Goal: Information Seeking & Learning: Learn about a topic

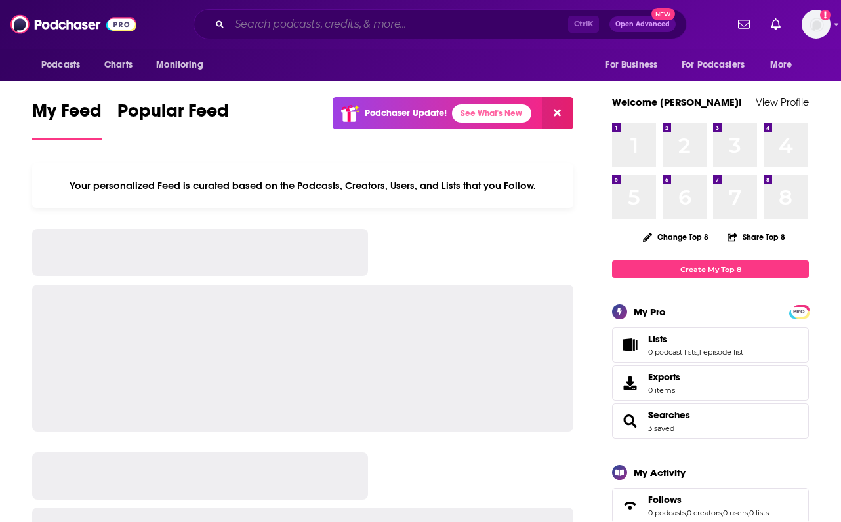
click at [337, 16] on input "Search podcasts, credits, & more..." at bounding box center [399, 24] width 339 height 21
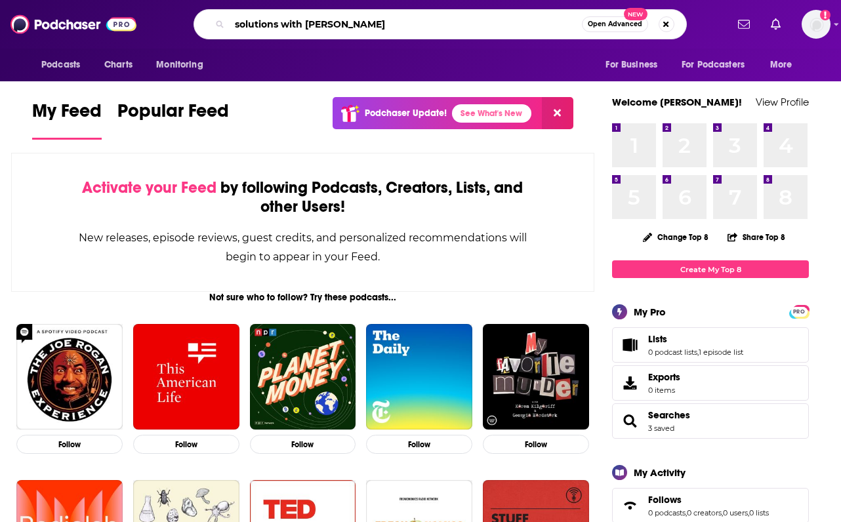
type input "solutions with [PERSON_NAME]"
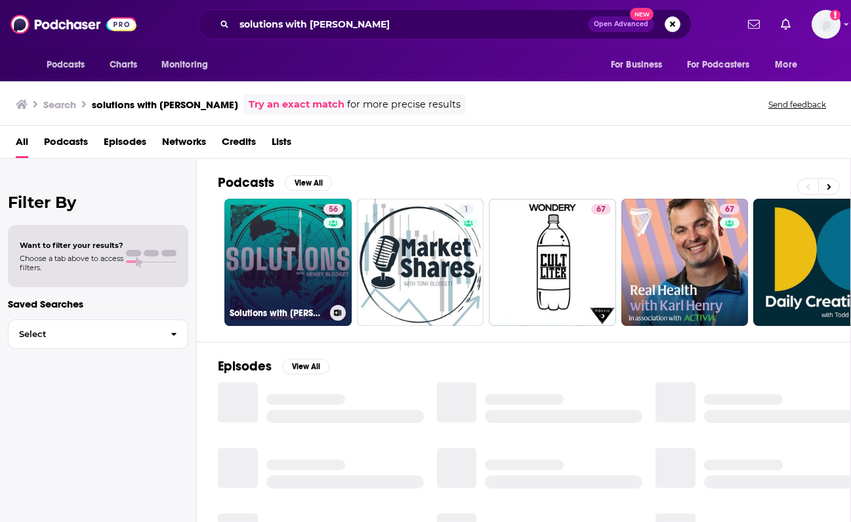
click at [291, 261] on link "56 Solutions with [PERSON_NAME]" at bounding box center [287, 262] width 127 height 127
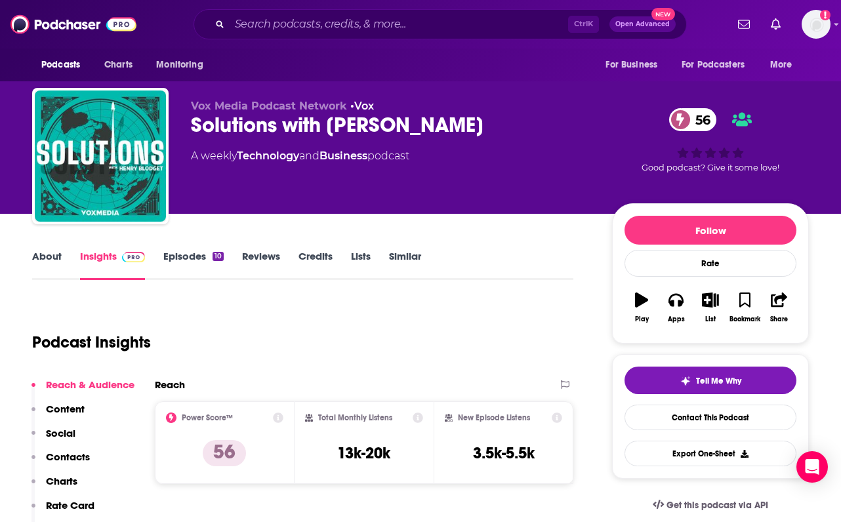
click at [192, 263] on link "Episodes 10" at bounding box center [193, 265] width 60 height 30
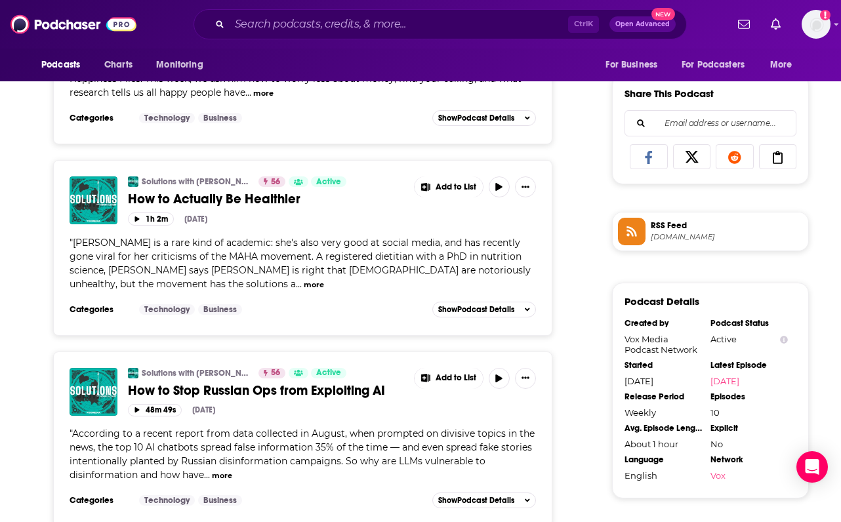
scroll to position [853, 0]
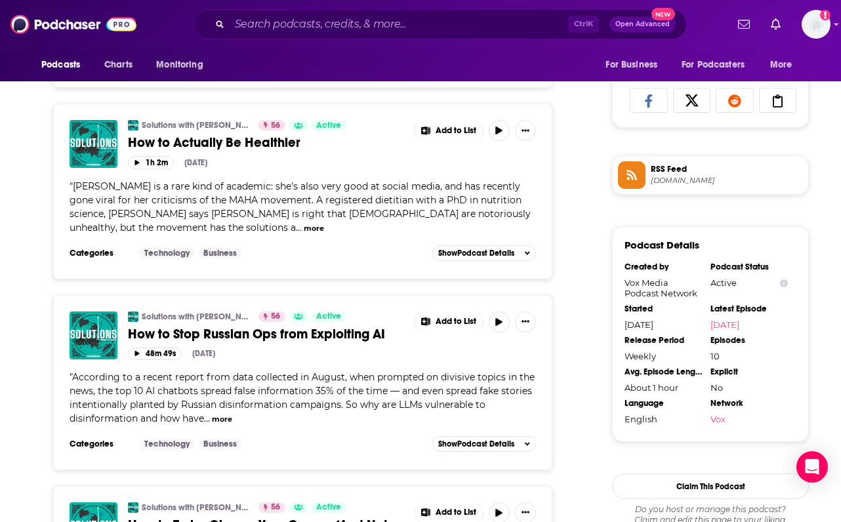
click at [228, 417] on button "more" at bounding box center [222, 419] width 20 height 11
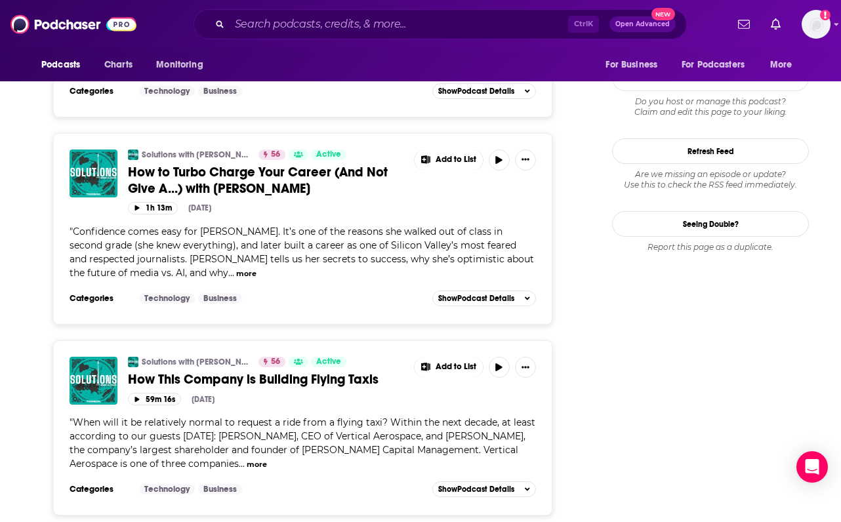
scroll to position [1253, 0]
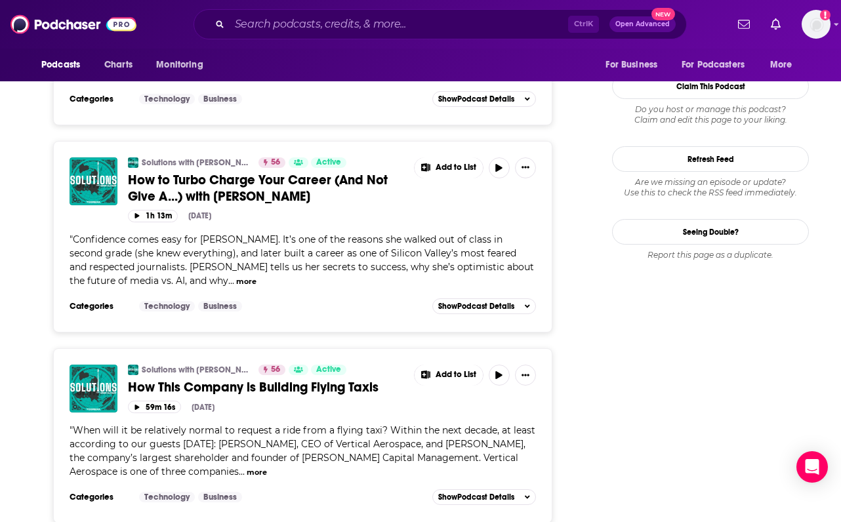
click at [236, 281] on button "more" at bounding box center [246, 281] width 20 height 11
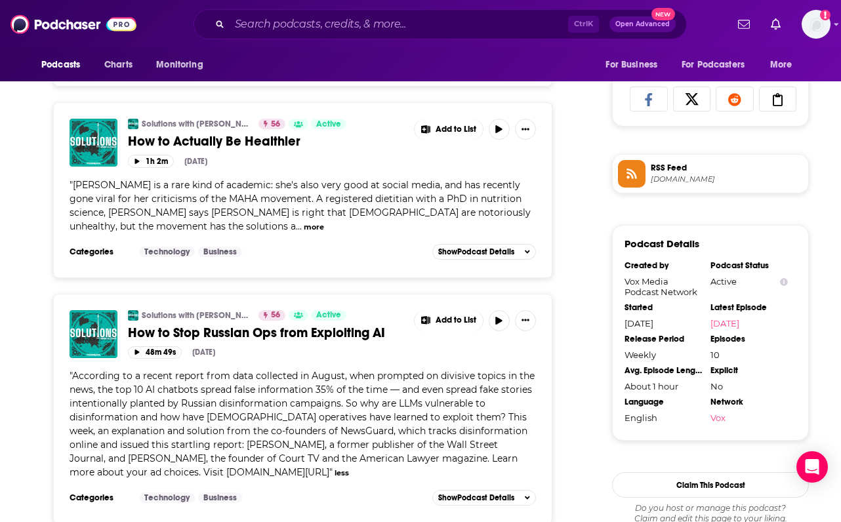
scroll to position [925, 0]
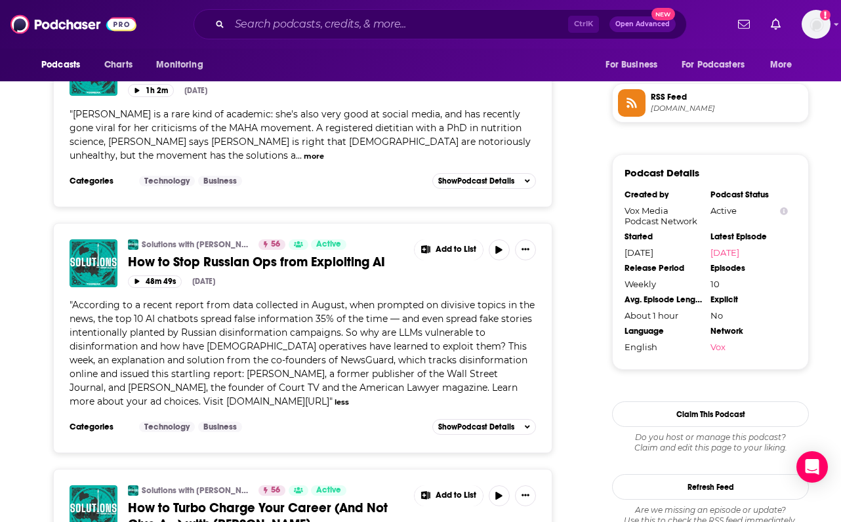
click at [335, 402] on button "less" at bounding box center [342, 402] width 14 height 11
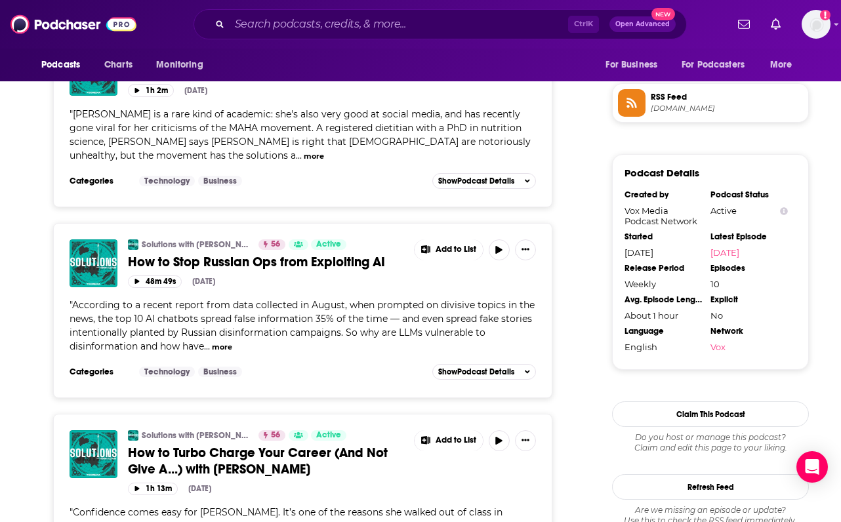
click at [228, 347] on button "more" at bounding box center [222, 347] width 20 height 11
